Goal: Task Accomplishment & Management: Manage account settings

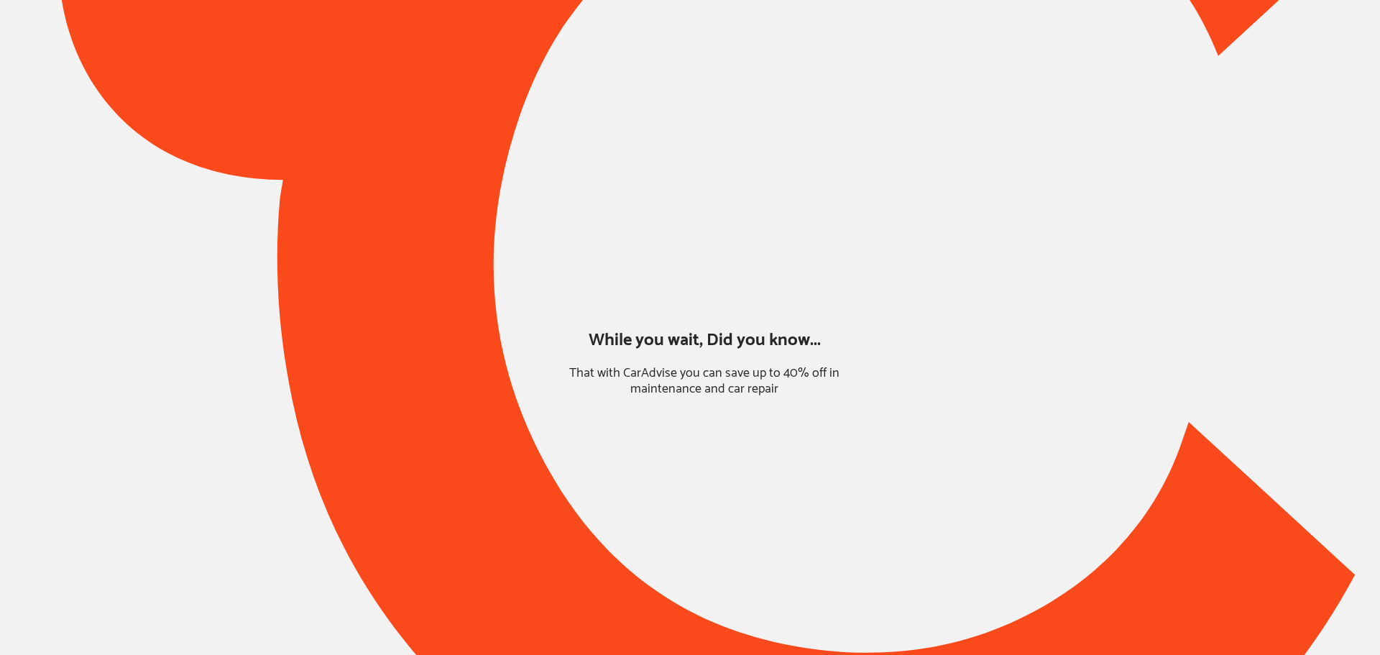
type input "*****"
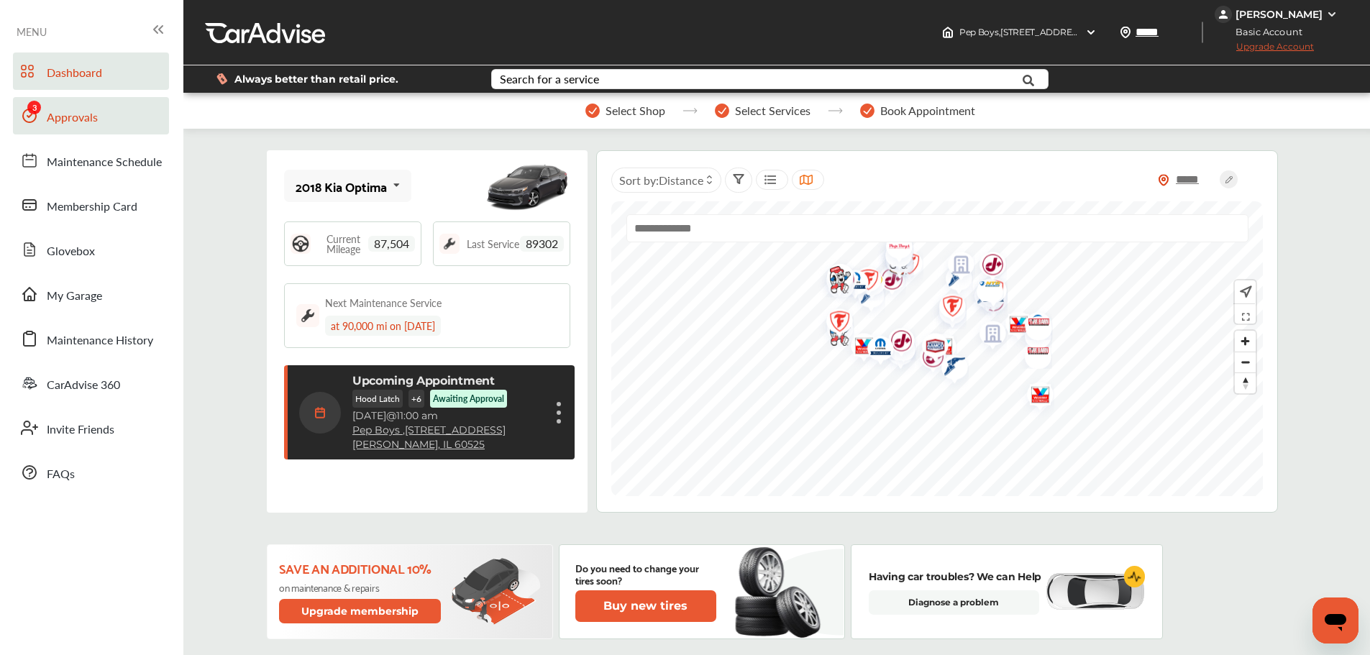
click at [66, 124] on span "Approvals" at bounding box center [72, 118] width 51 height 19
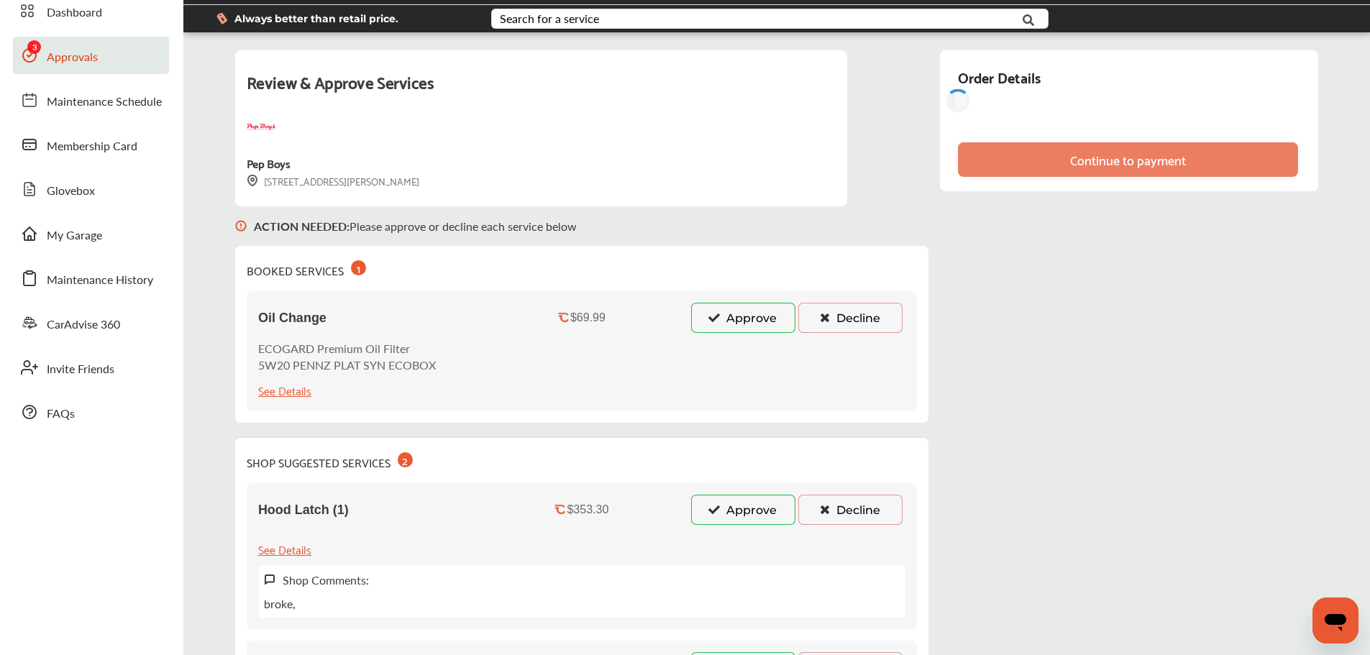
scroll to position [144, 0]
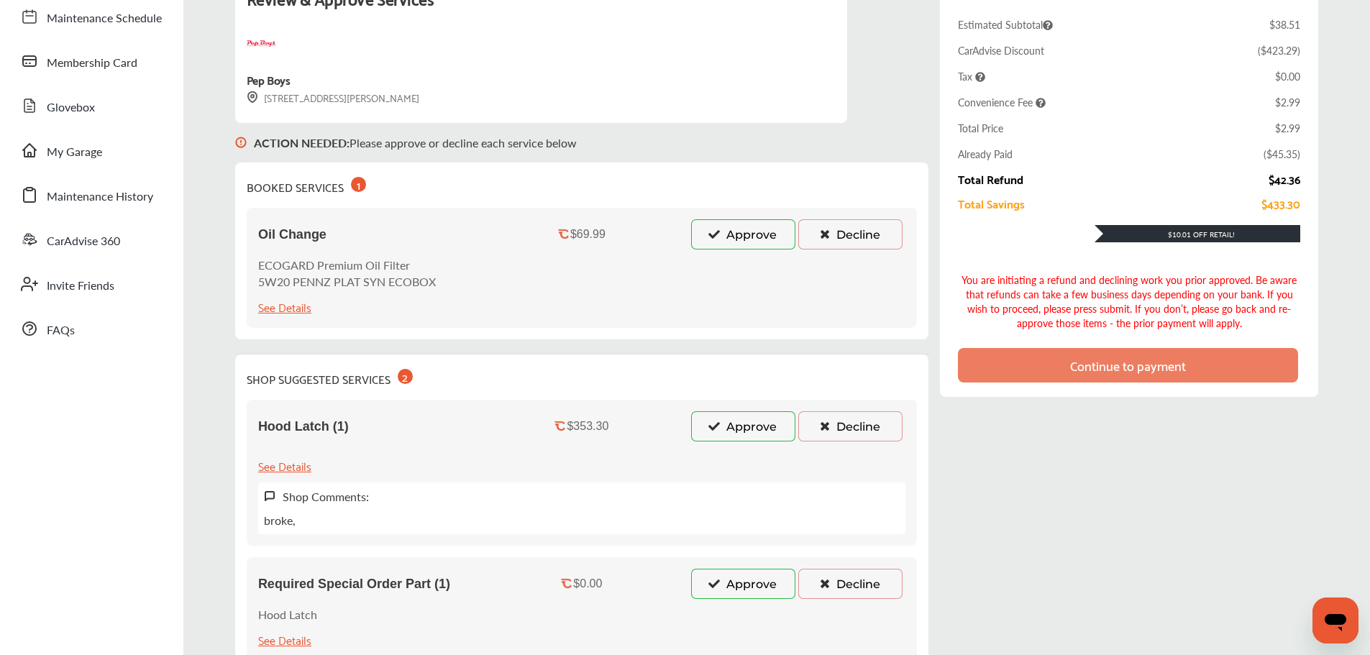
click at [701, 241] on button "Approve" at bounding box center [743, 234] width 104 height 30
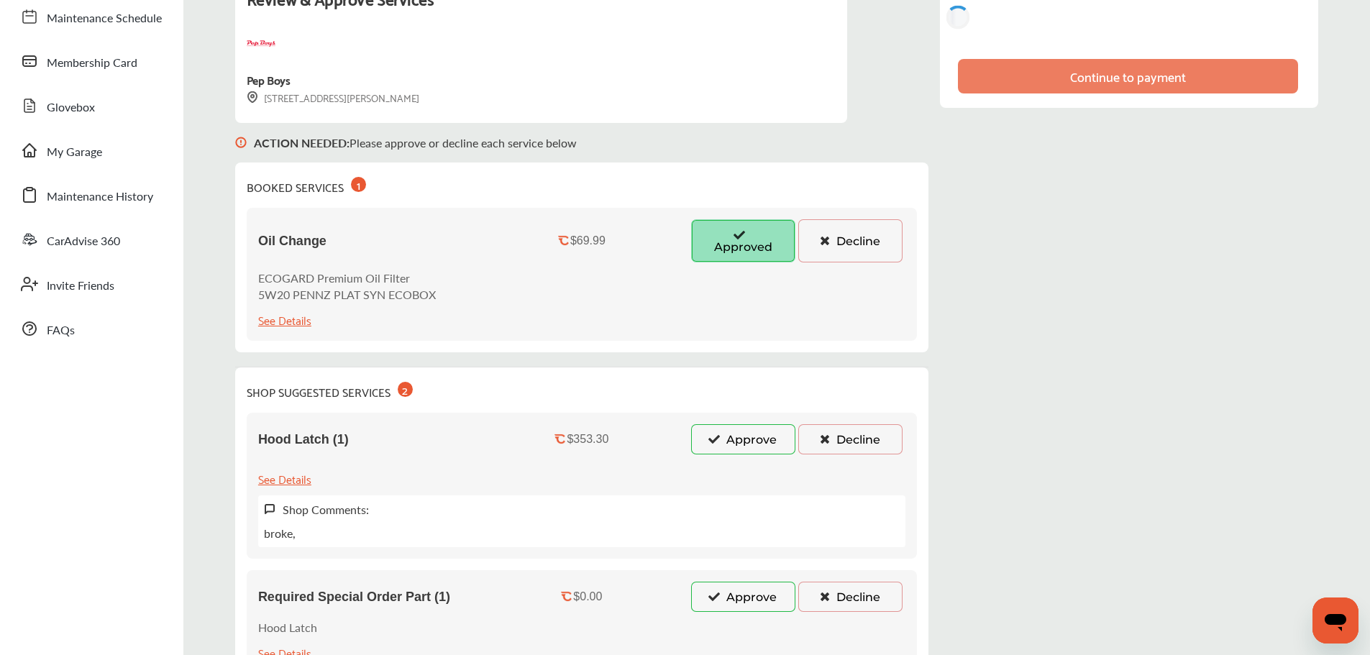
click at [697, 441] on button "Approve" at bounding box center [743, 439] width 104 height 30
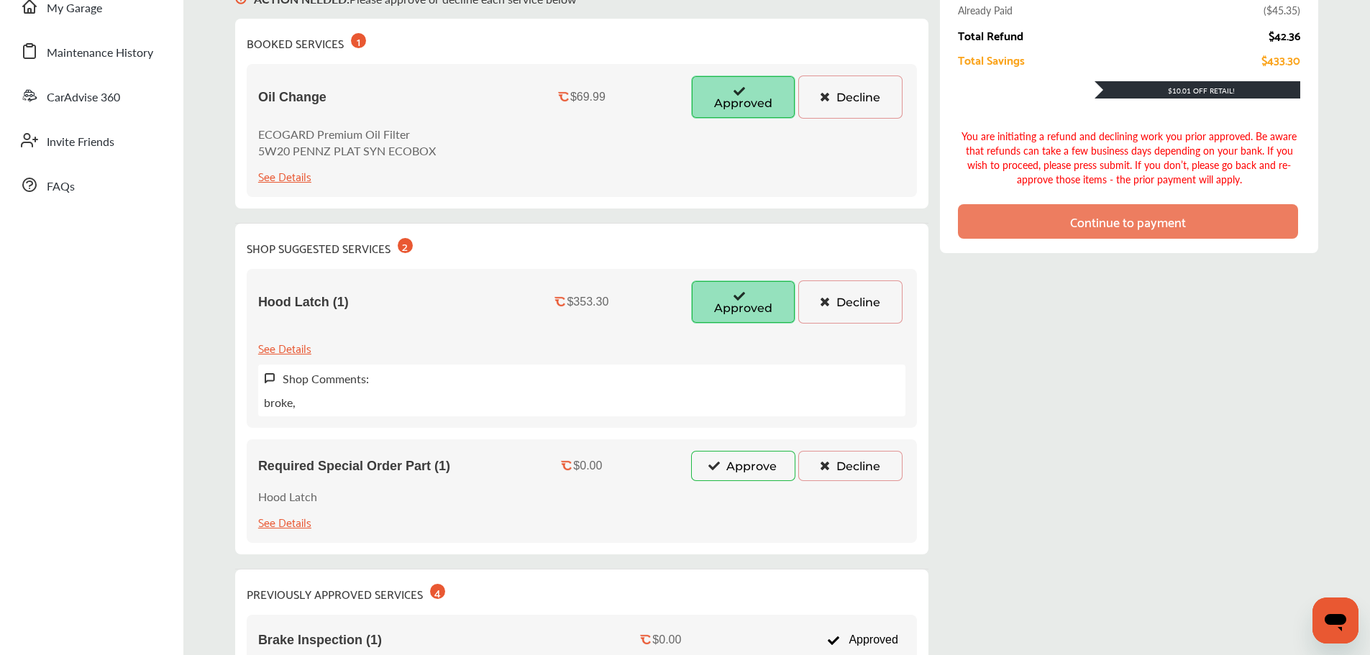
scroll to position [359, 0]
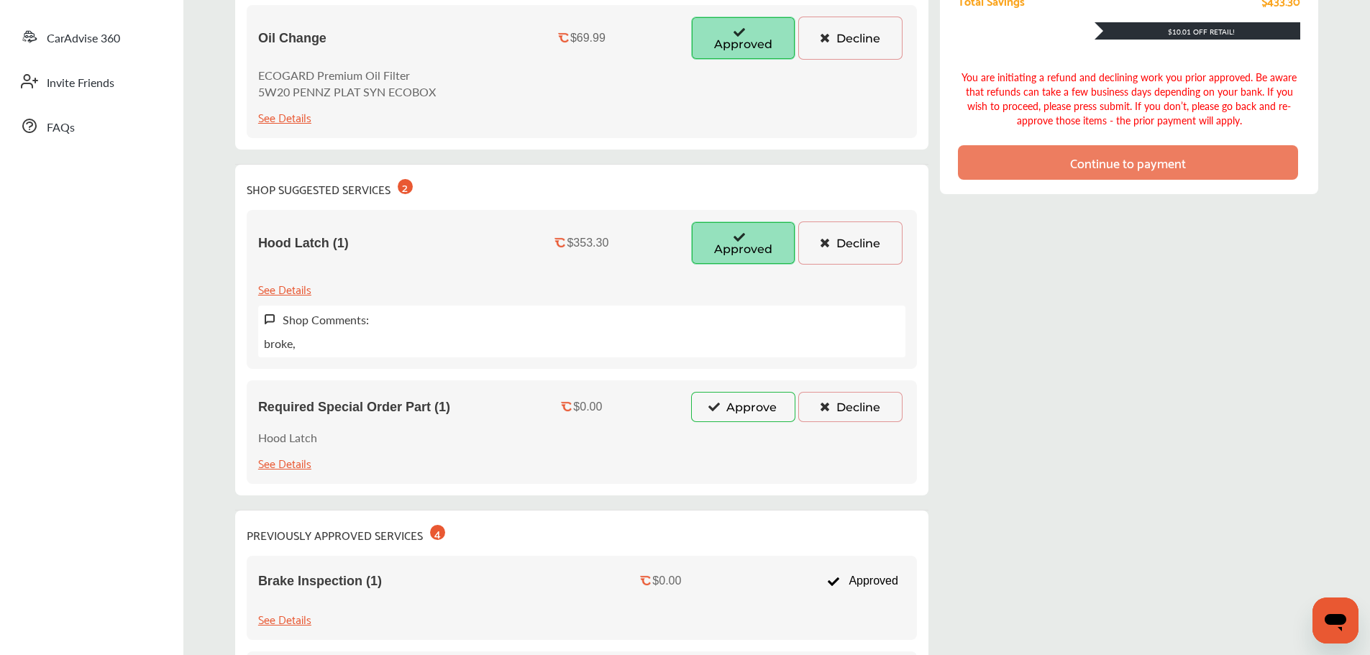
click at [710, 464] on div "Required Special Order Part (1) $0.00 Approve Decline Hood Latch See Details" at bounding box center [582, 432] width 670 height 104
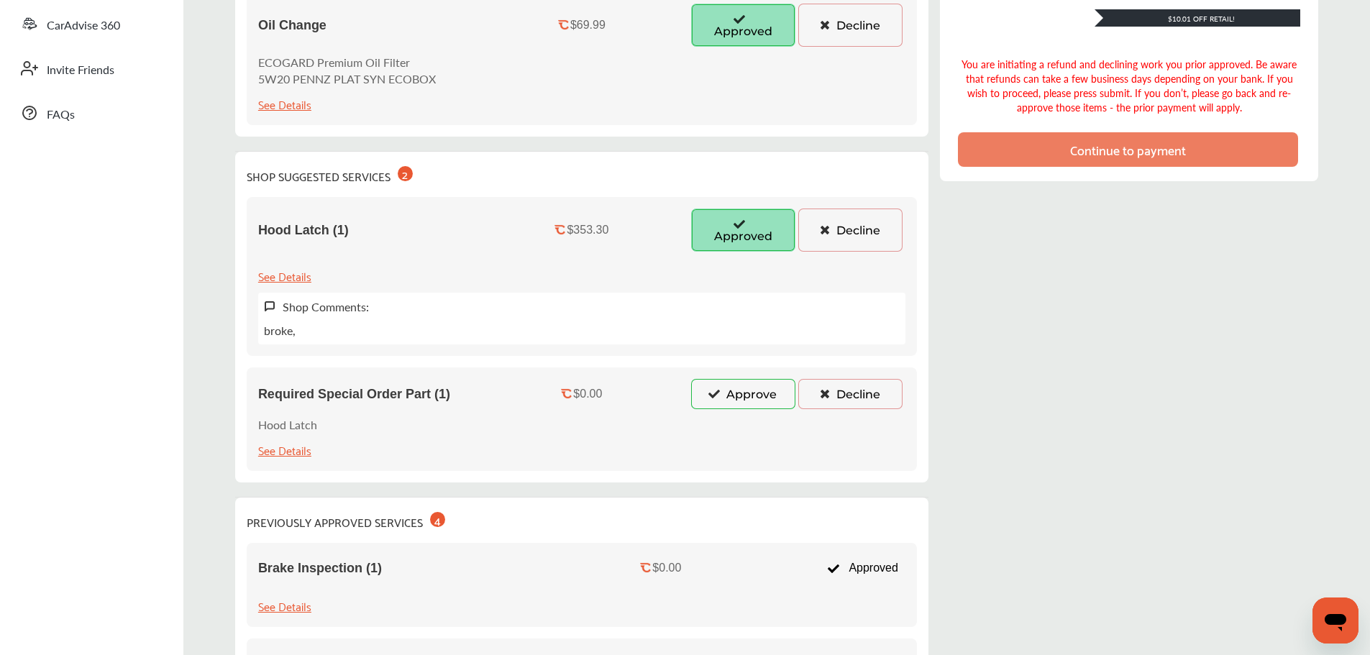
click at [707, 393] on icon at bounding box center [714, 393] width 14 height 10
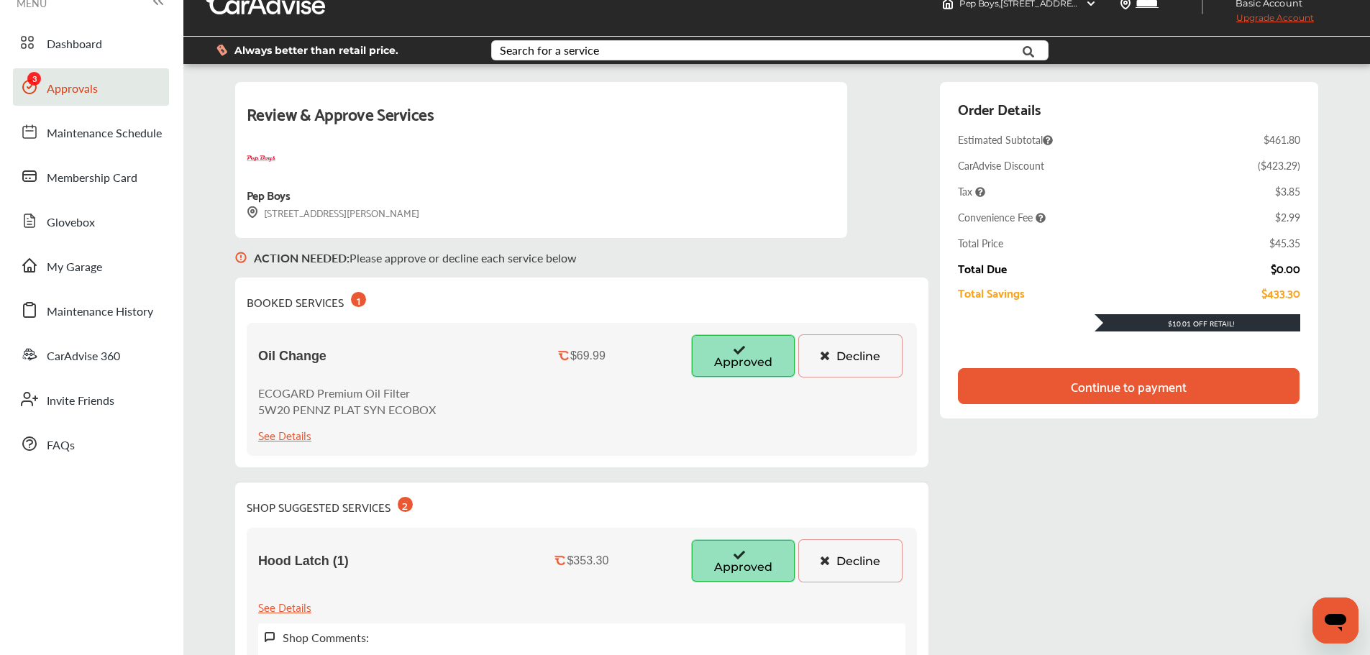
scroll to position [0, 0]
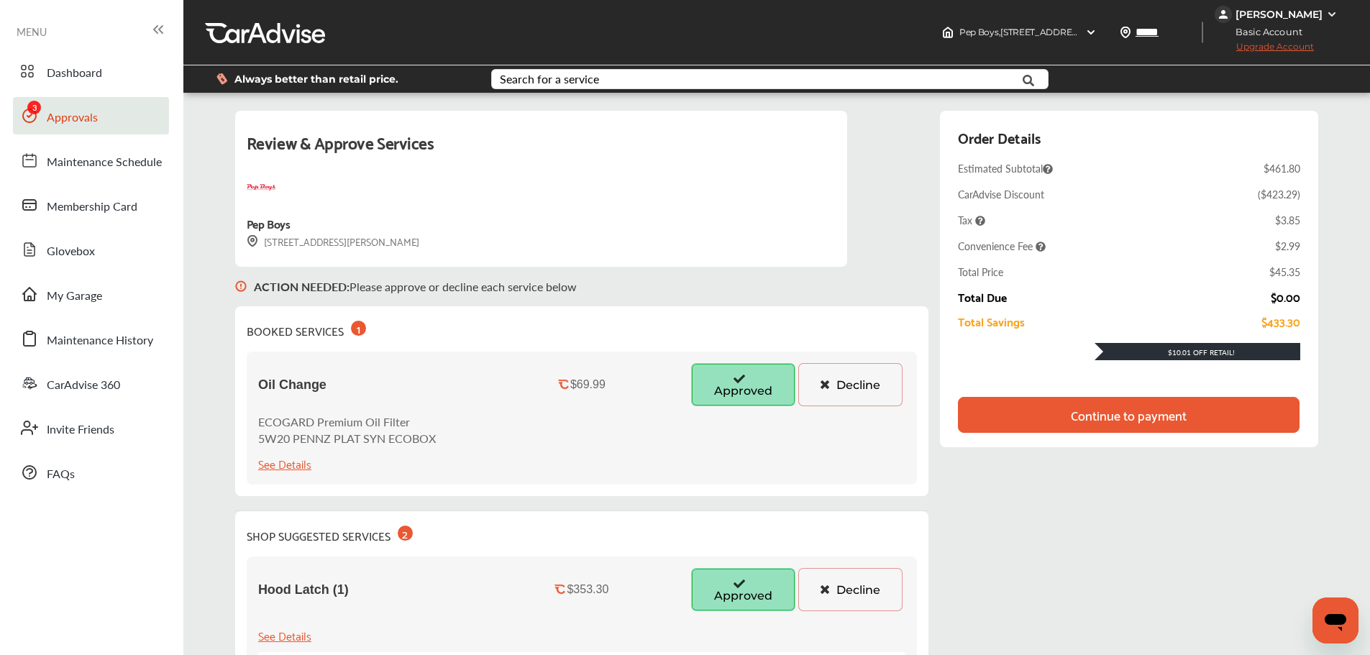
click at [1113, 419] on div "Continue to payment" at bounding box center [1128, 415] width 116 height 14
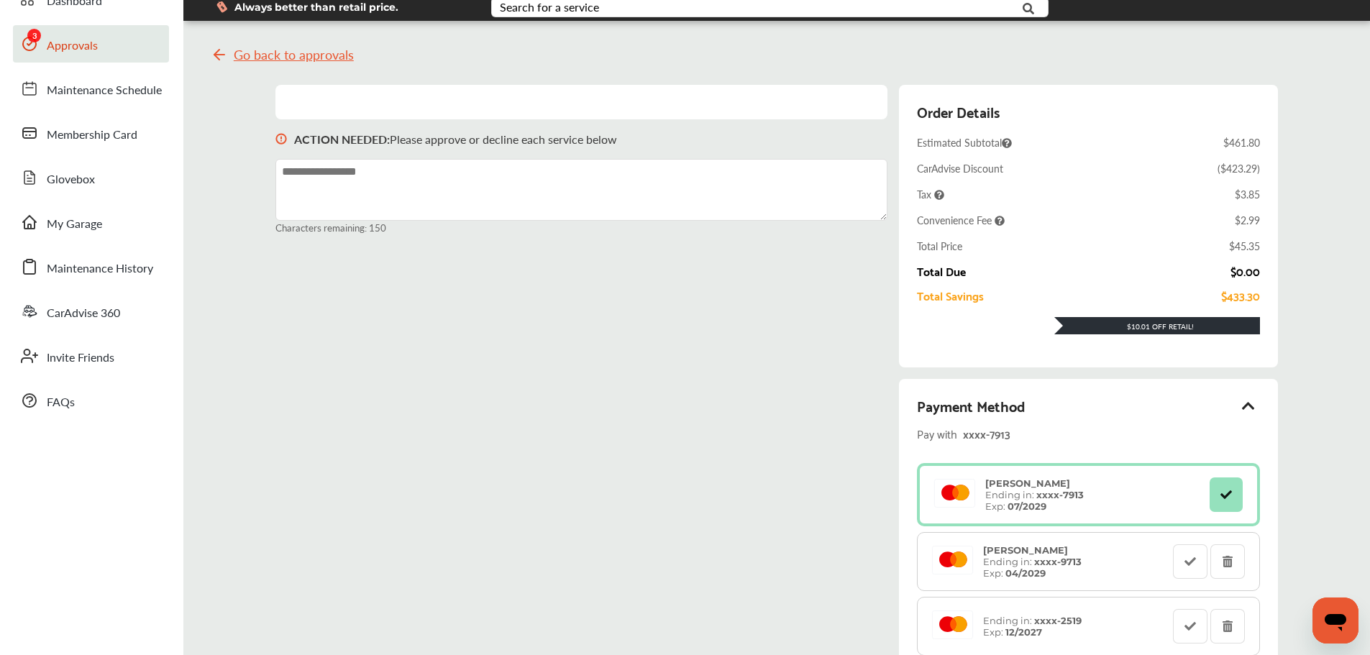
scroll to position [503, 0]
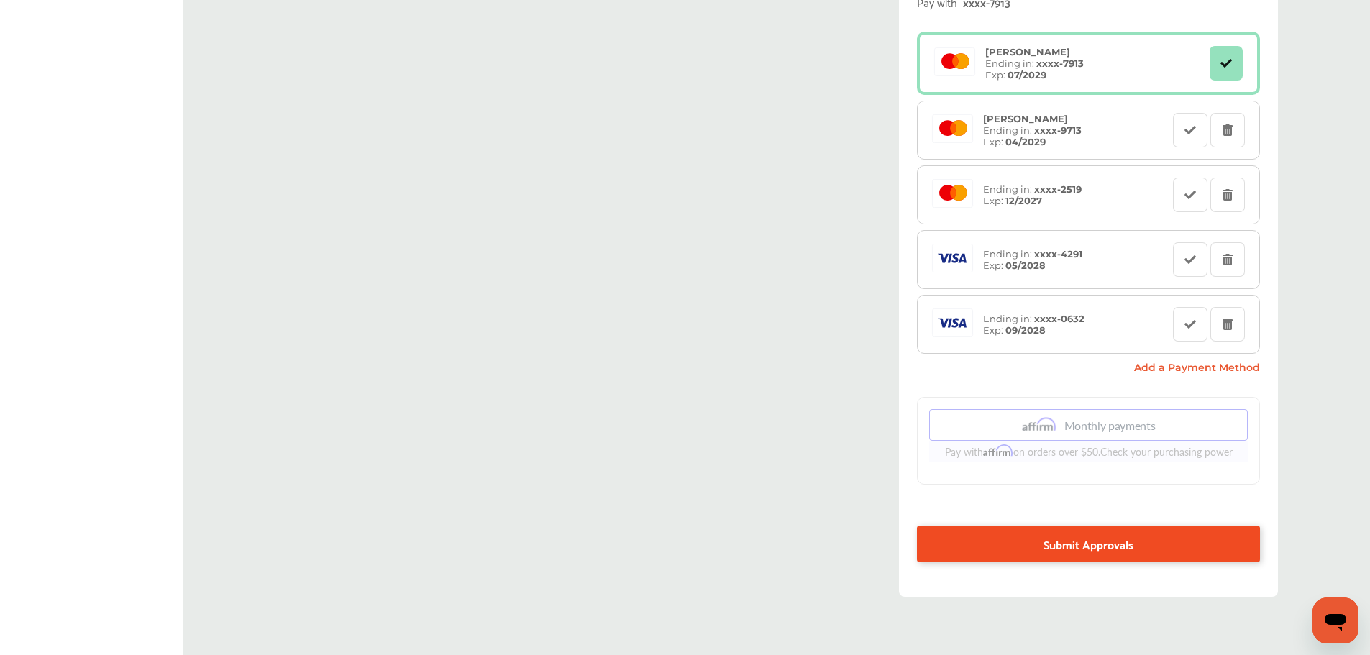
click at [1127, 544] on span "Submit Approvals" at bounding box center [1088, 543] width 90 height 19
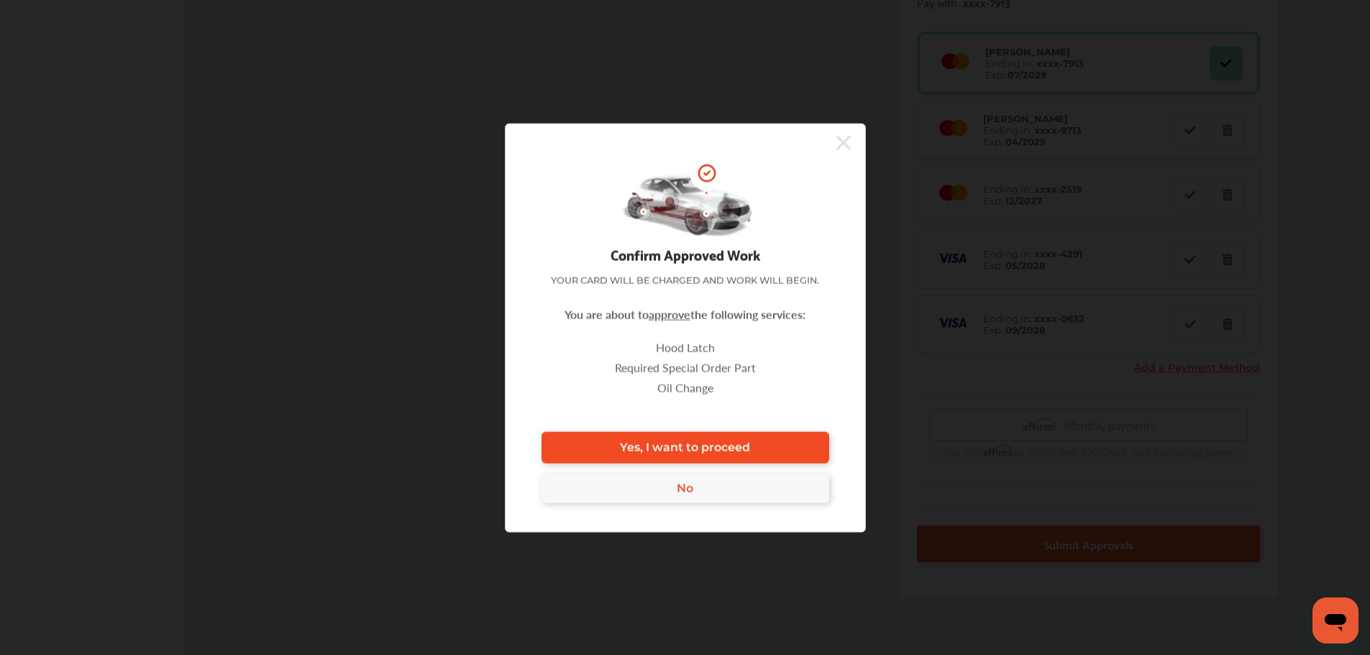
click at [785, 441] on link "Yes, I want to proceed" at bounding box center [685, 447] width 288 height 32
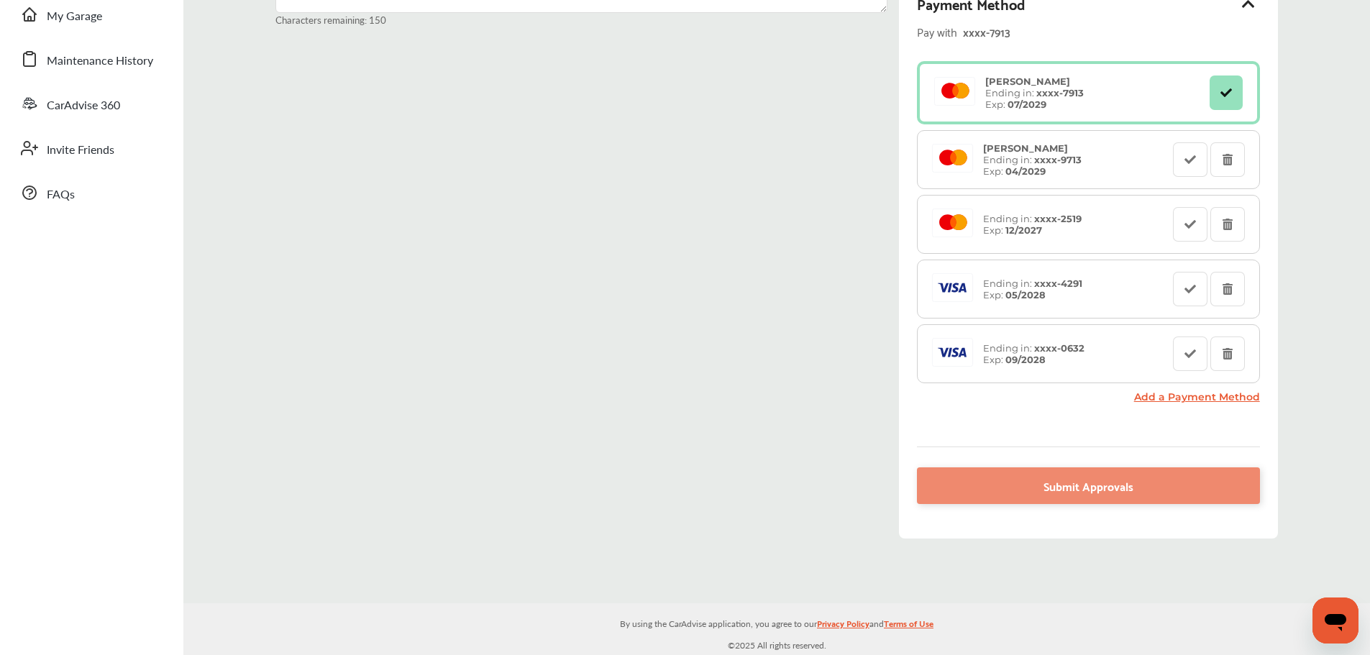
scroll to position [280, 0]
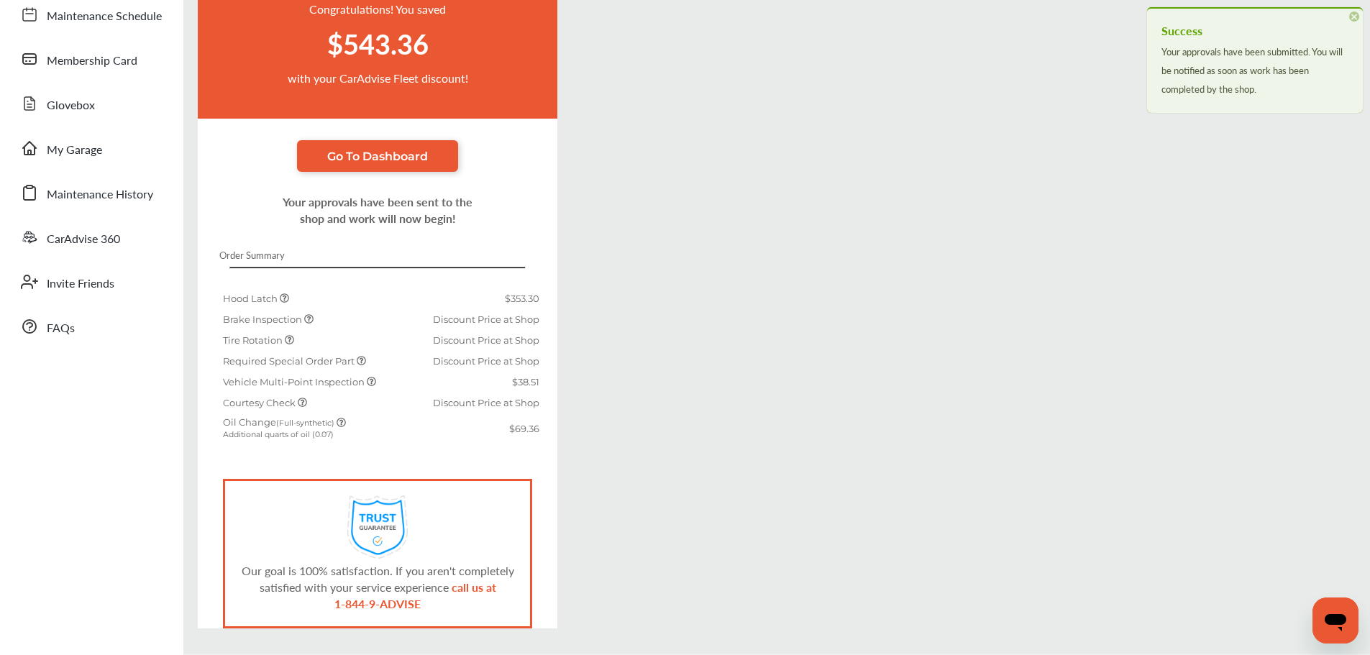
scroll to position [196, 0]
